Goal: Task Accomplishment & Management: Use online tool/utility

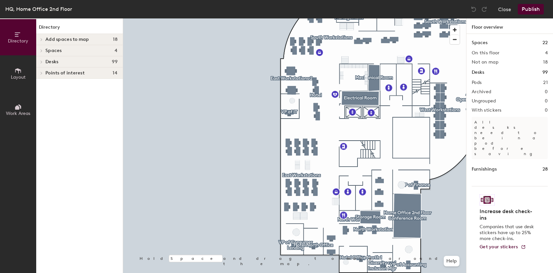
click at [293, 18] on div at bounding box center [294, 18] width 343 height 0
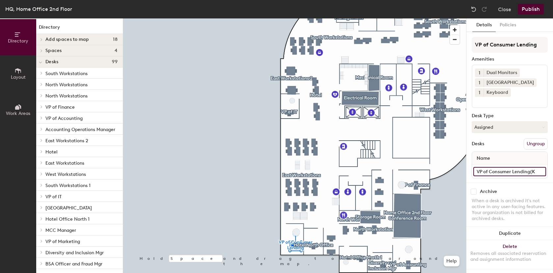
click at [536, 172] on input "VP of Consumer Lending(K" at bounding box center [510, 171] width 73 height 9
click at [536, 171] on input "VP of Consumer Lending(K" at bounding box center [510, 171] width 73 height 9
type input "VP of Consumer Lending(K232)"
